Goal: Find specific page/section: Find specific page/section

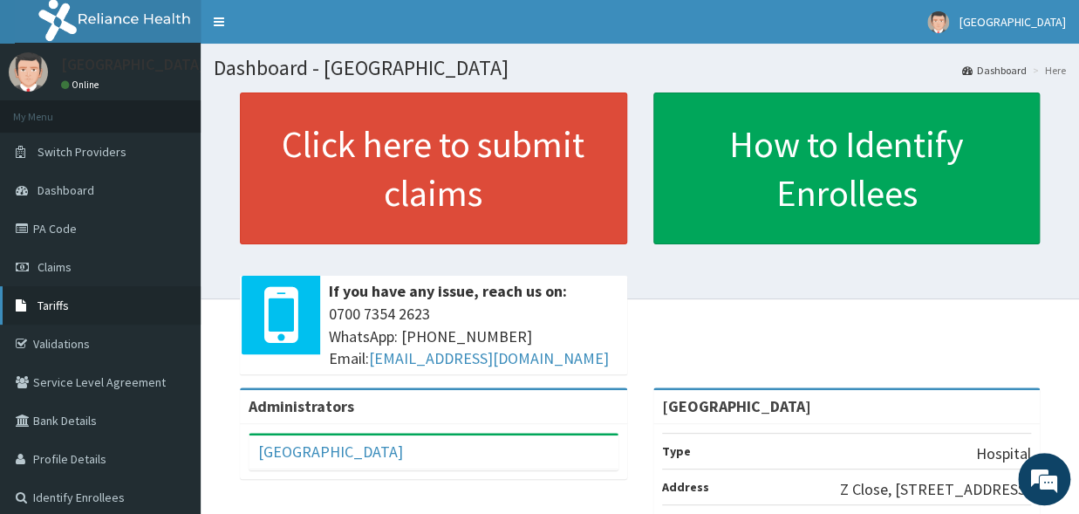
click at [80, 312] on link "Tariffs" at bounding box center [100, 305] width 201 height 38
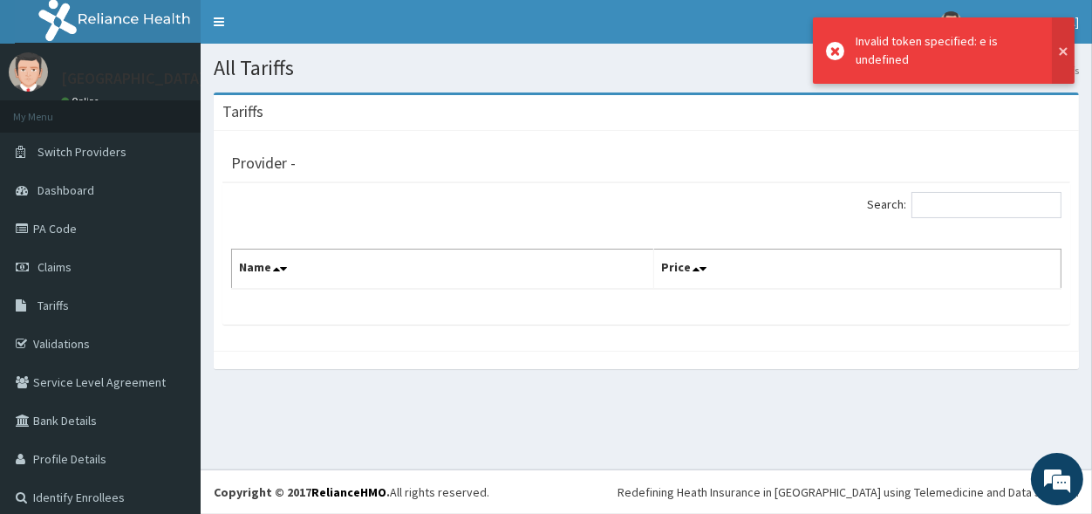
click at [1062, 52] on button at bounding box center [1063, 50] width 23 height 66
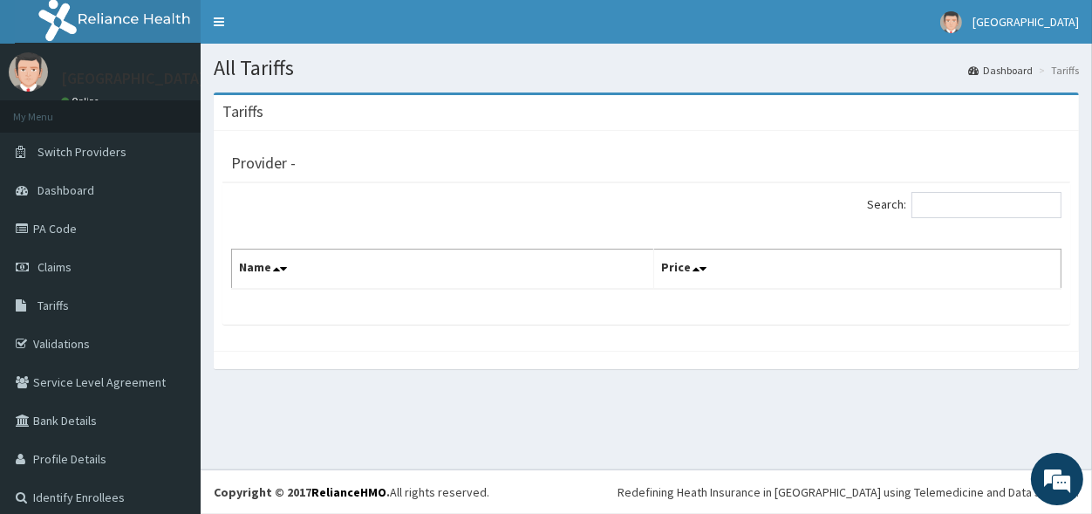
click at [959, 191] on div "Search: Name Price" at bounding box center [646, 253] width 848 height 141
click at [955, 195] on input "Search:" at bounding box center [986, 205] width 150 height 26
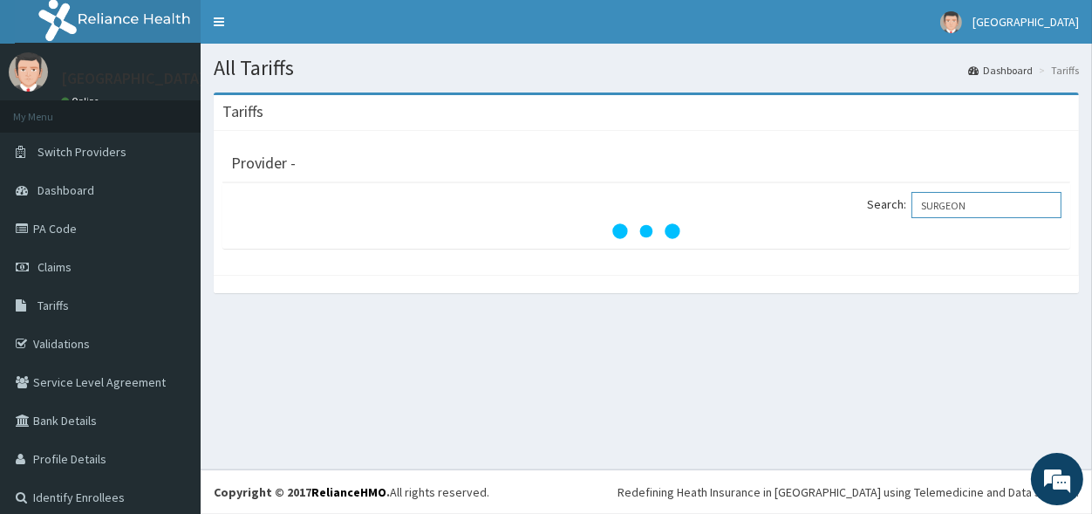
type input "SURGEON"
